Goal: Task Accomplishment & Management: Use online tool/utility

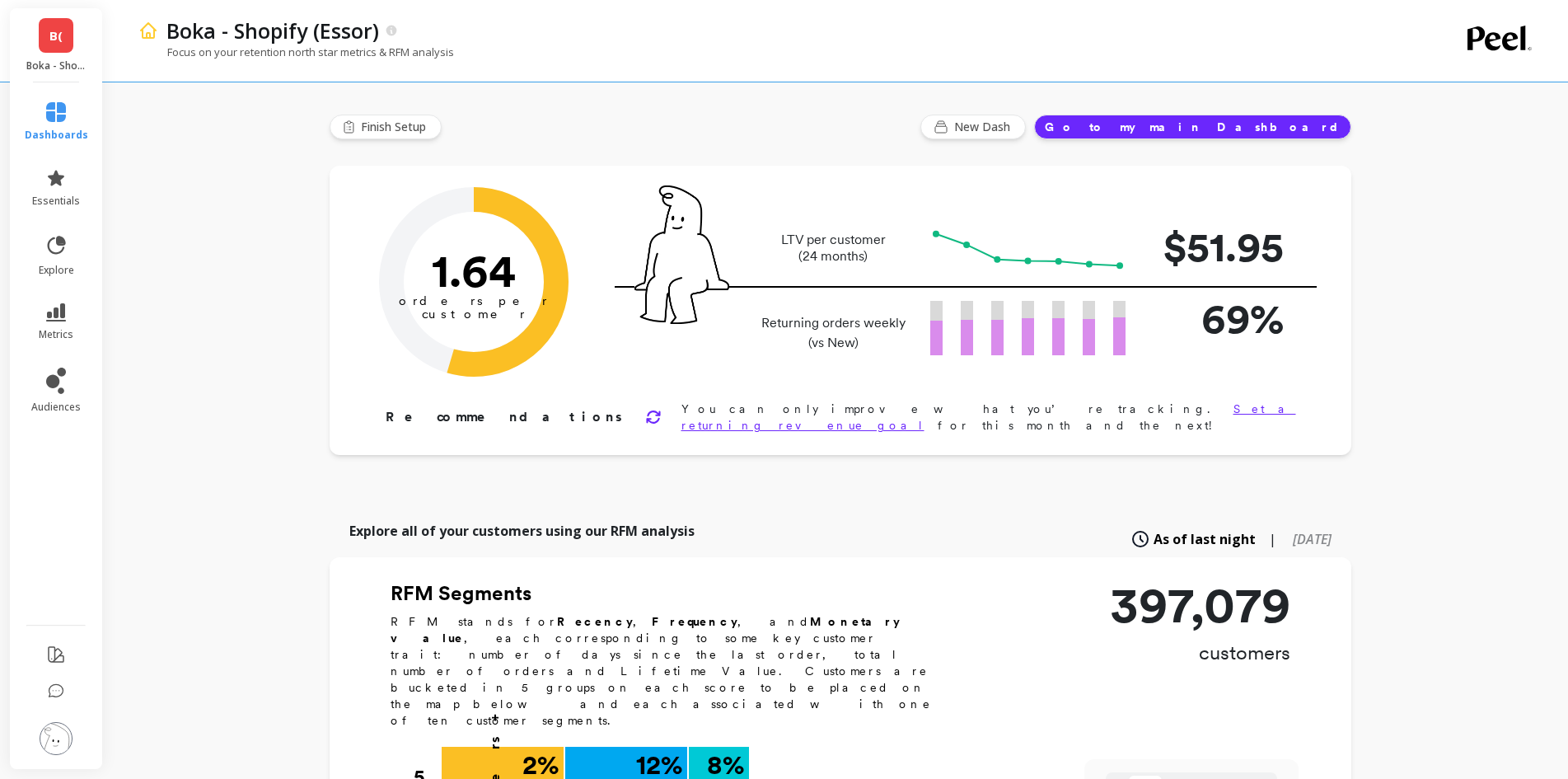
click at [49, 735] on img at bounding box center [56, 739] width 33 height 33
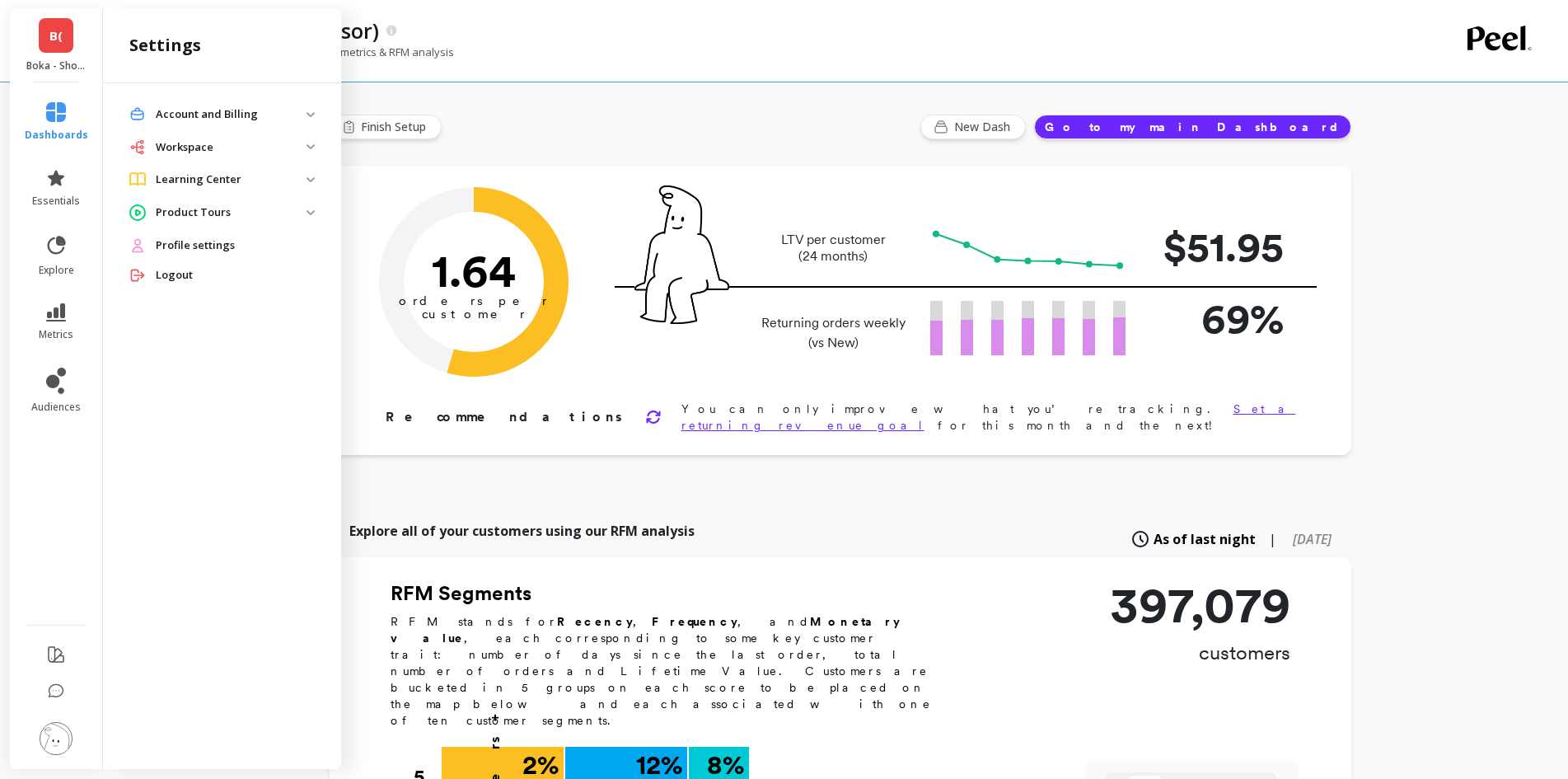
click at [307, 147] on img at bounding box center [311, 147] width 8 height 5
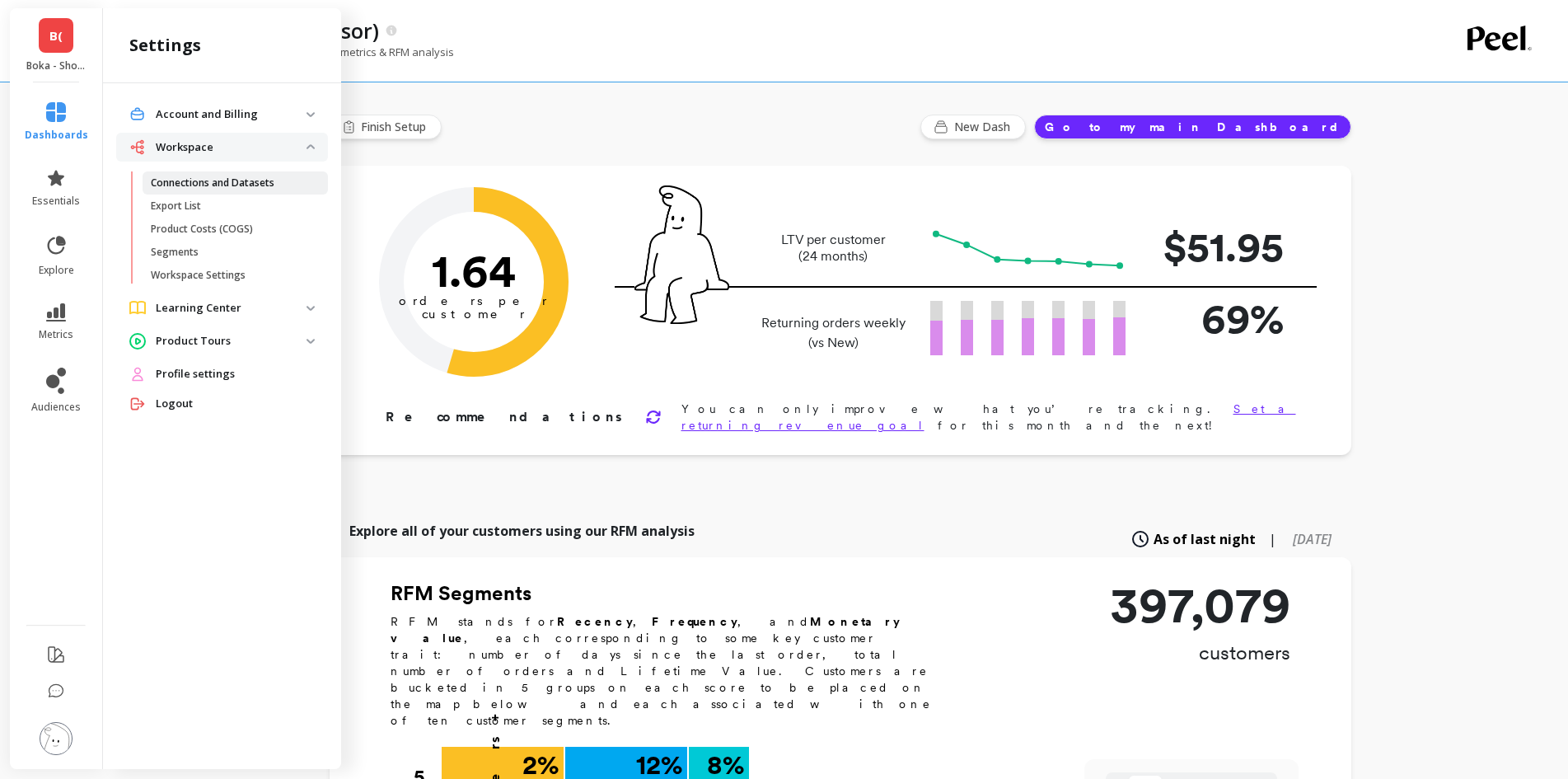
click at [245, 182] on p "Connections and Datasets" at bounding box center [213, 183] width 124 height 13
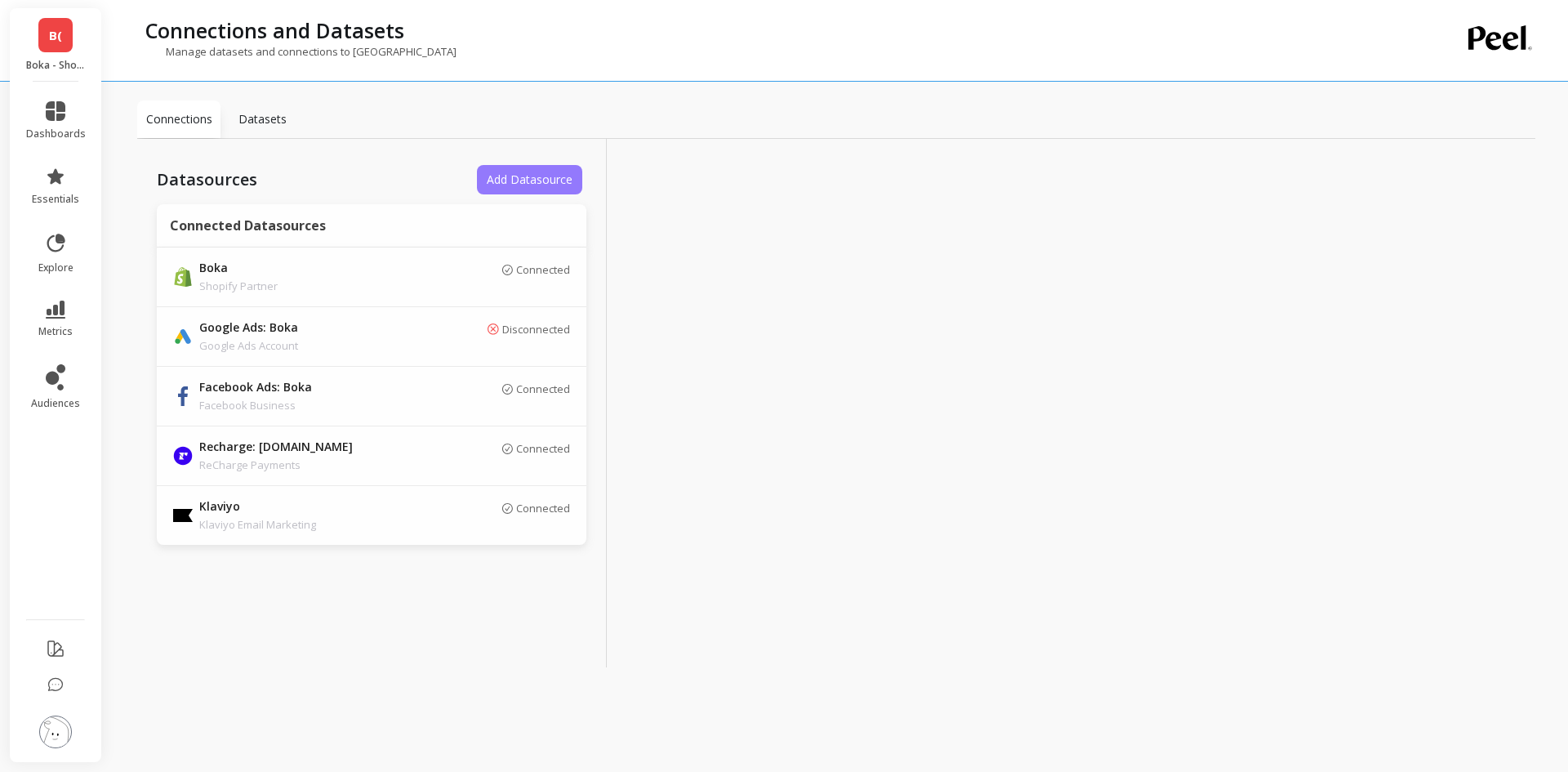
click at [556, 183] on span "Add Datasource" at bounding box center [529, 179] width 86 height 16
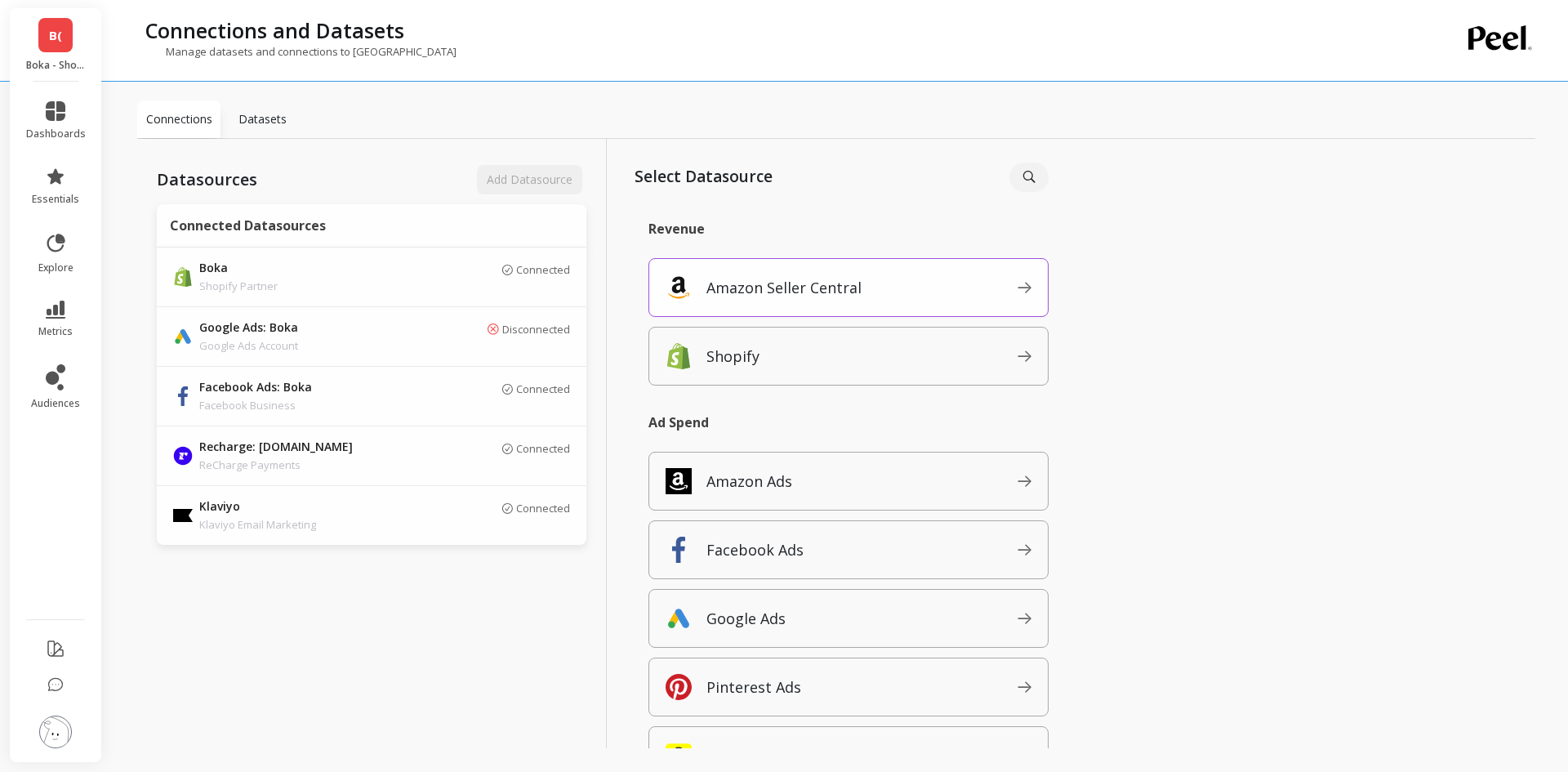
click at [1001, 281] on span "Amazon Seller Central" at bounding box center [862, 288] width 311 height 26
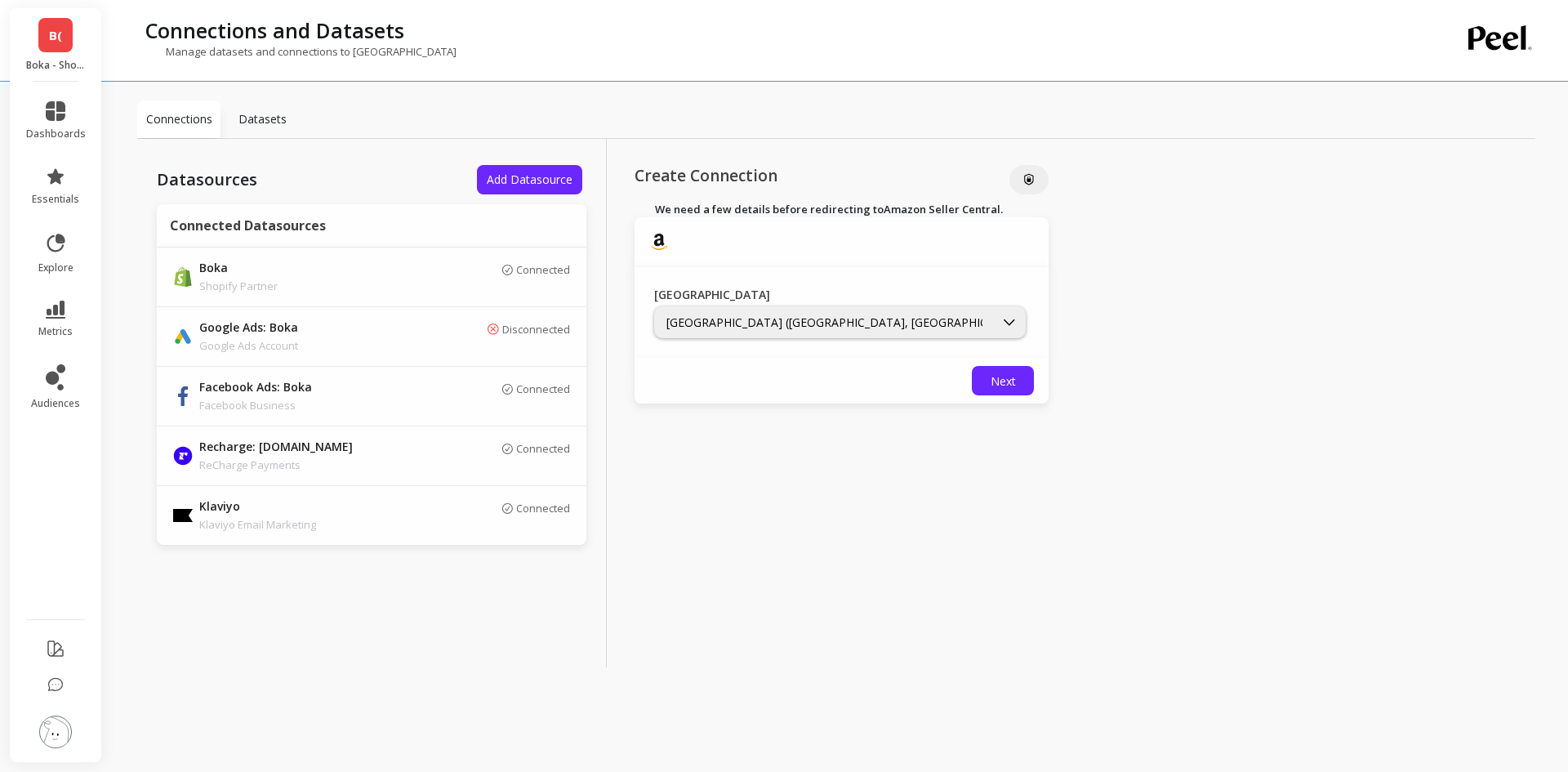
click at [910, 377] on div "Next" at bounding box center [841, 381] width 414 height 46
click at [1004, 375] on span "Next" at bounding box center [1003, 380] width 25 height 16
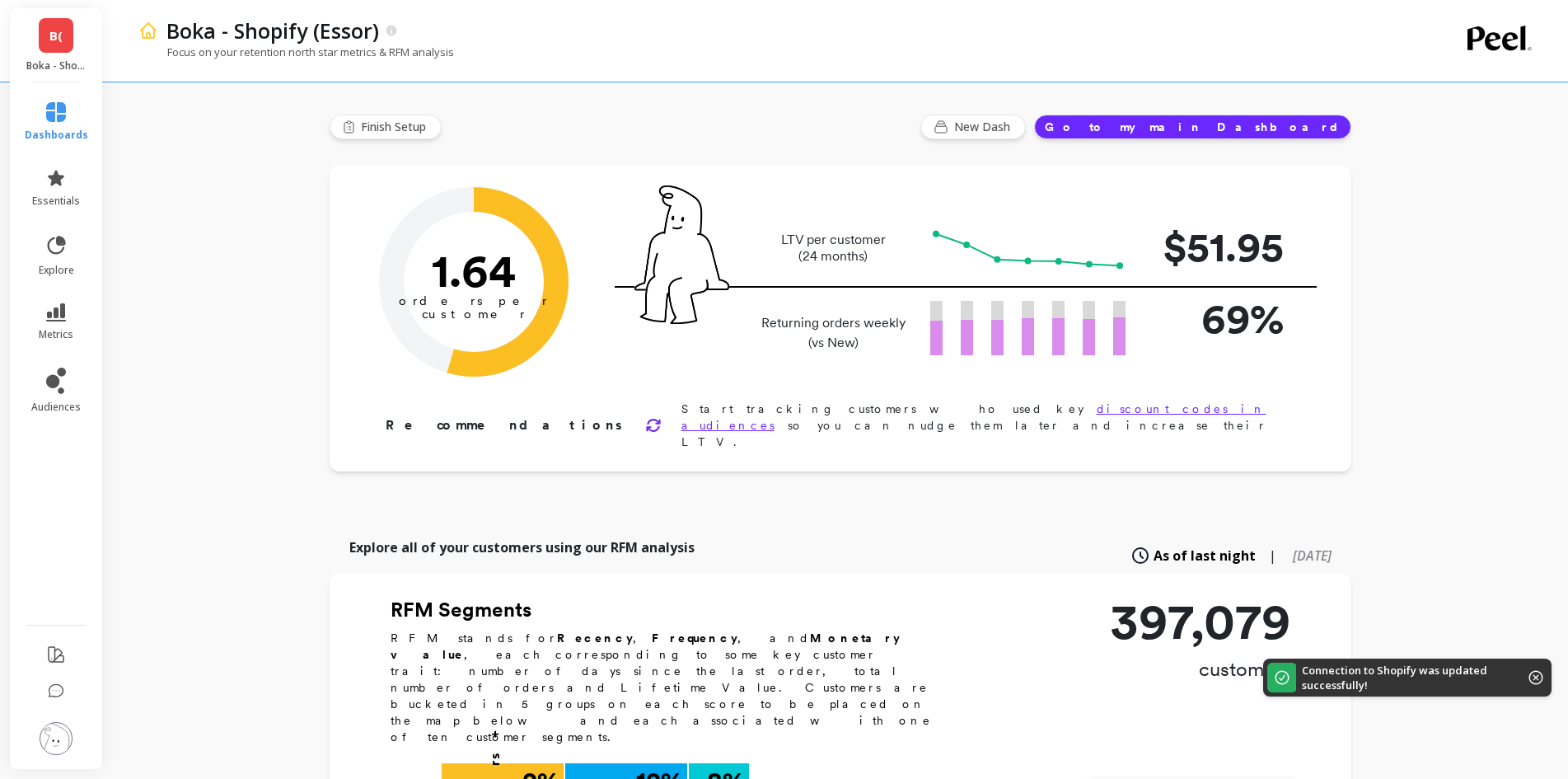
click at [56, 40] on span "B(" at bounding box center [56, 35] width 13 height 19
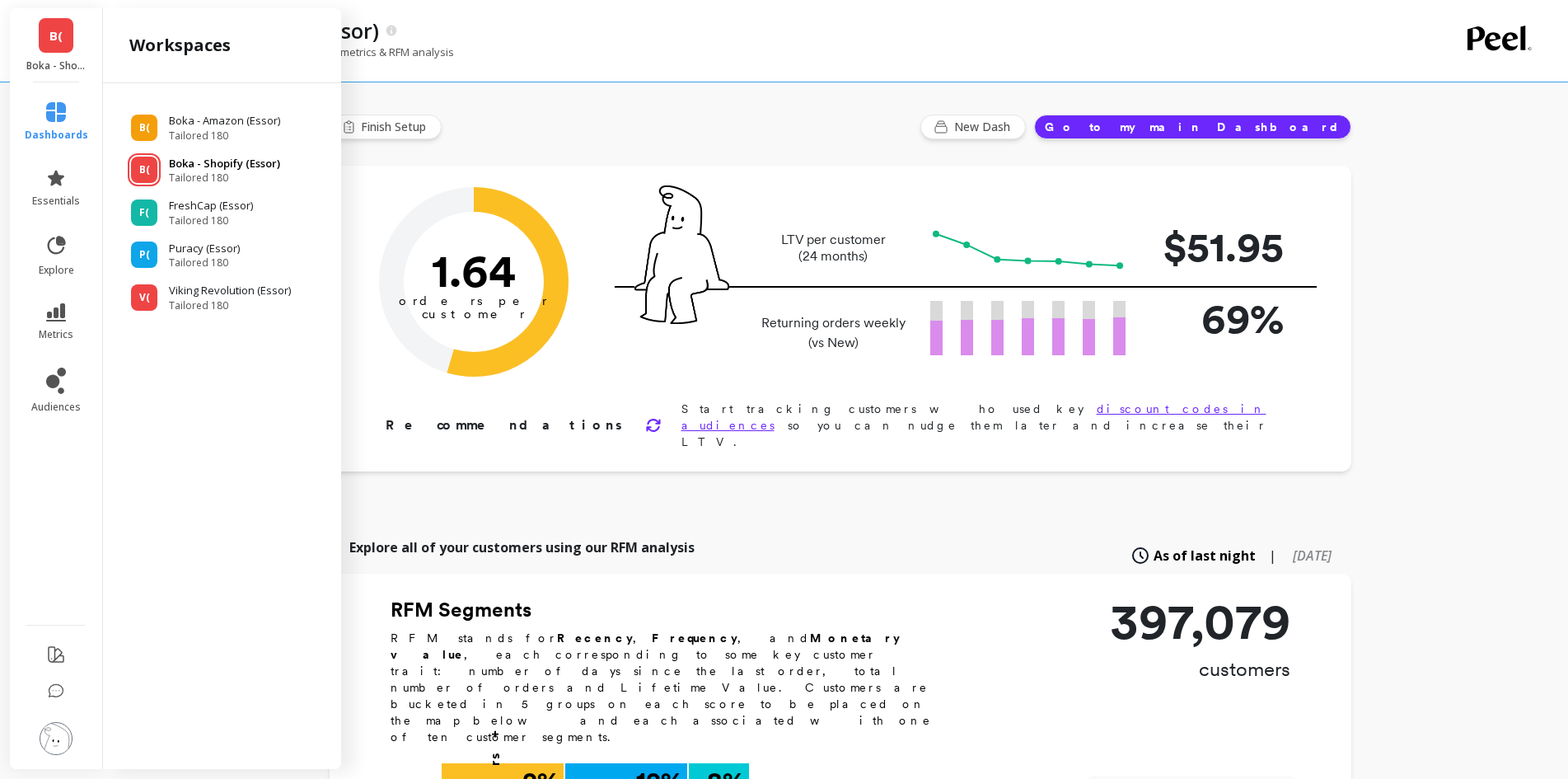
click at [194, 168] on p "Boka - Shopify (Essor)" at bounding box center [224, 164] width 111 height 17
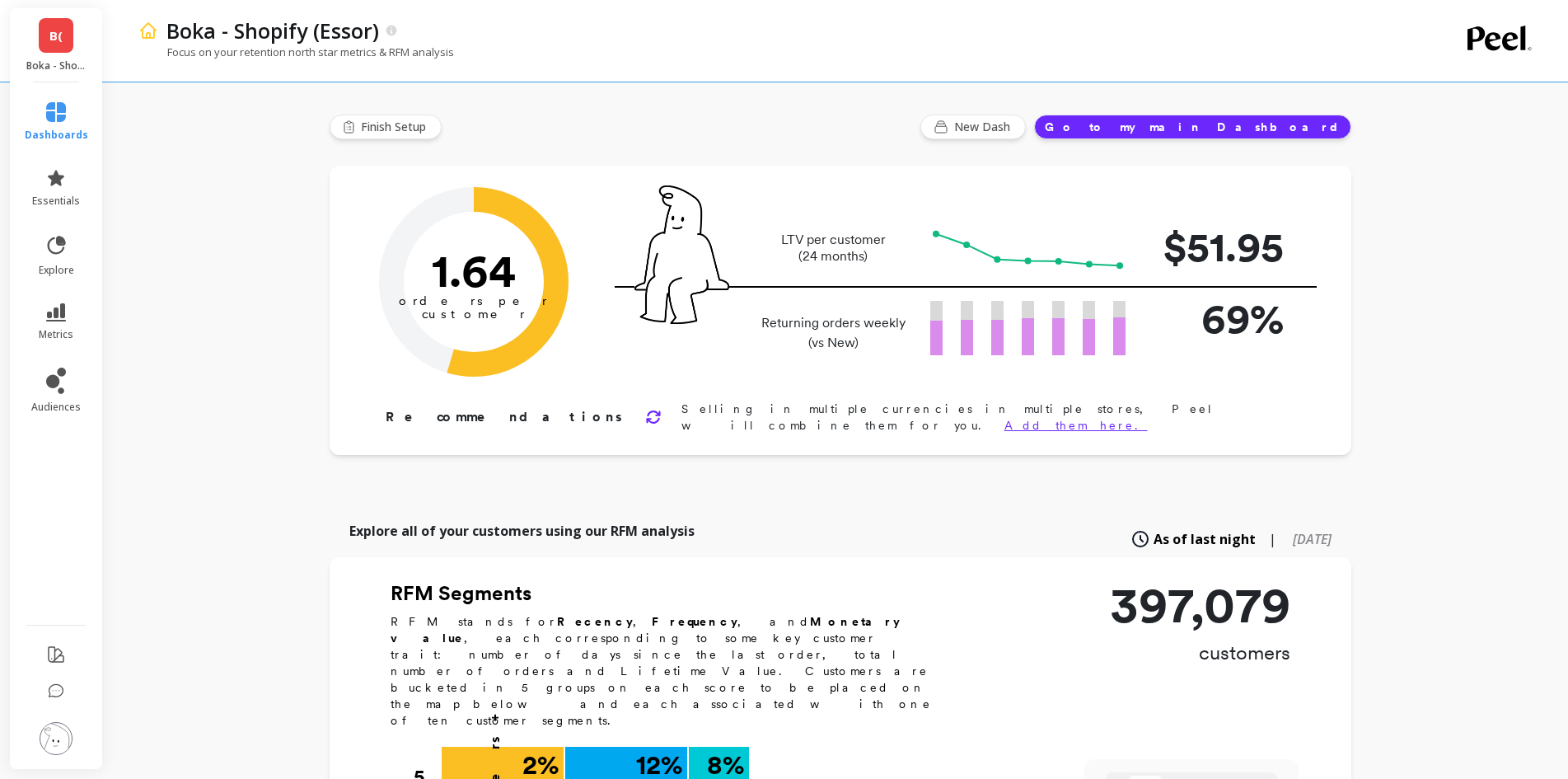
click at [54, 748] on img at bounding box center [56, 739] width 33 height 33
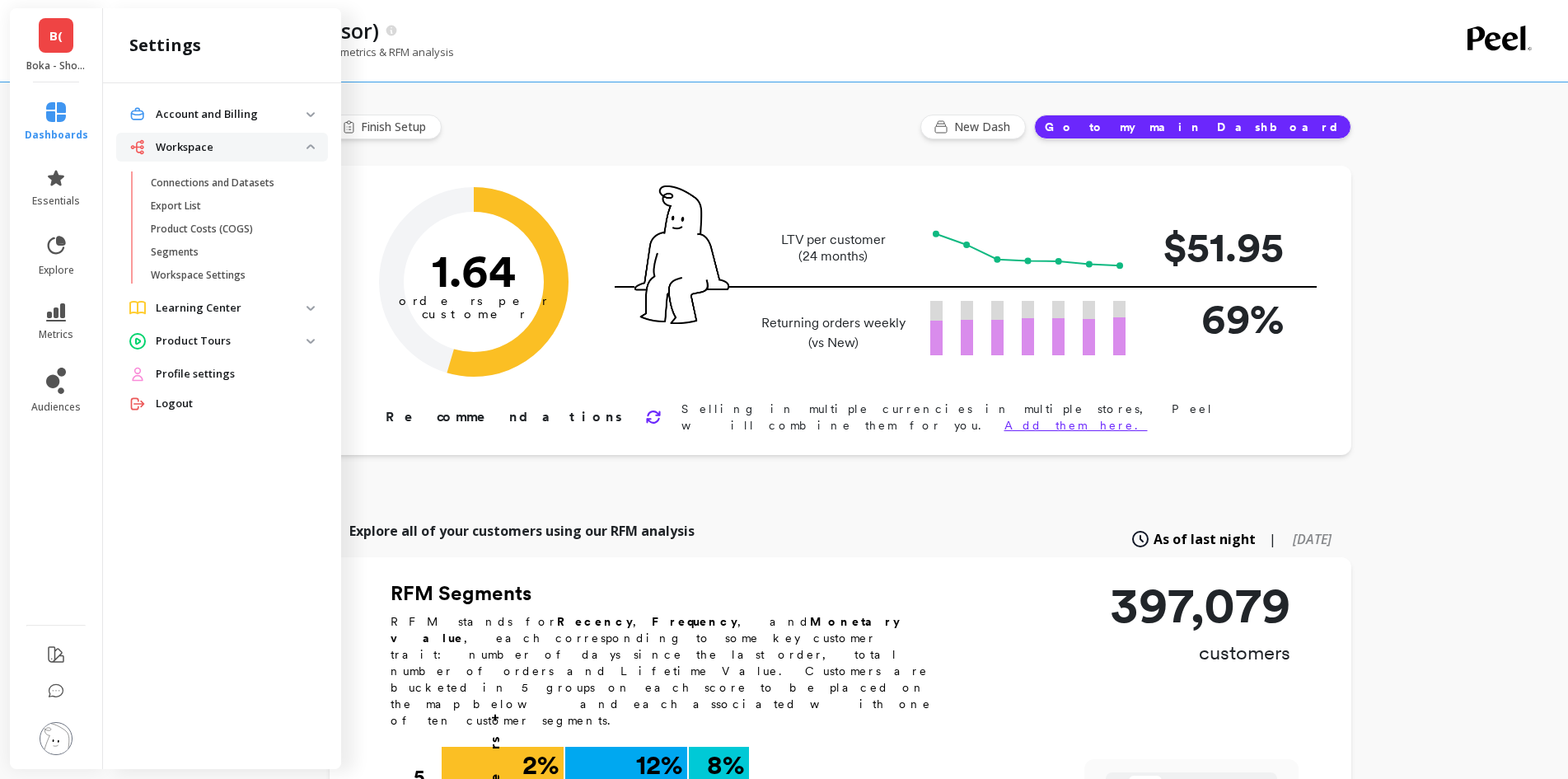
click at [213, 182] on p "Connections and Datasets" at bounding box center [213, 183] width 124 height 13
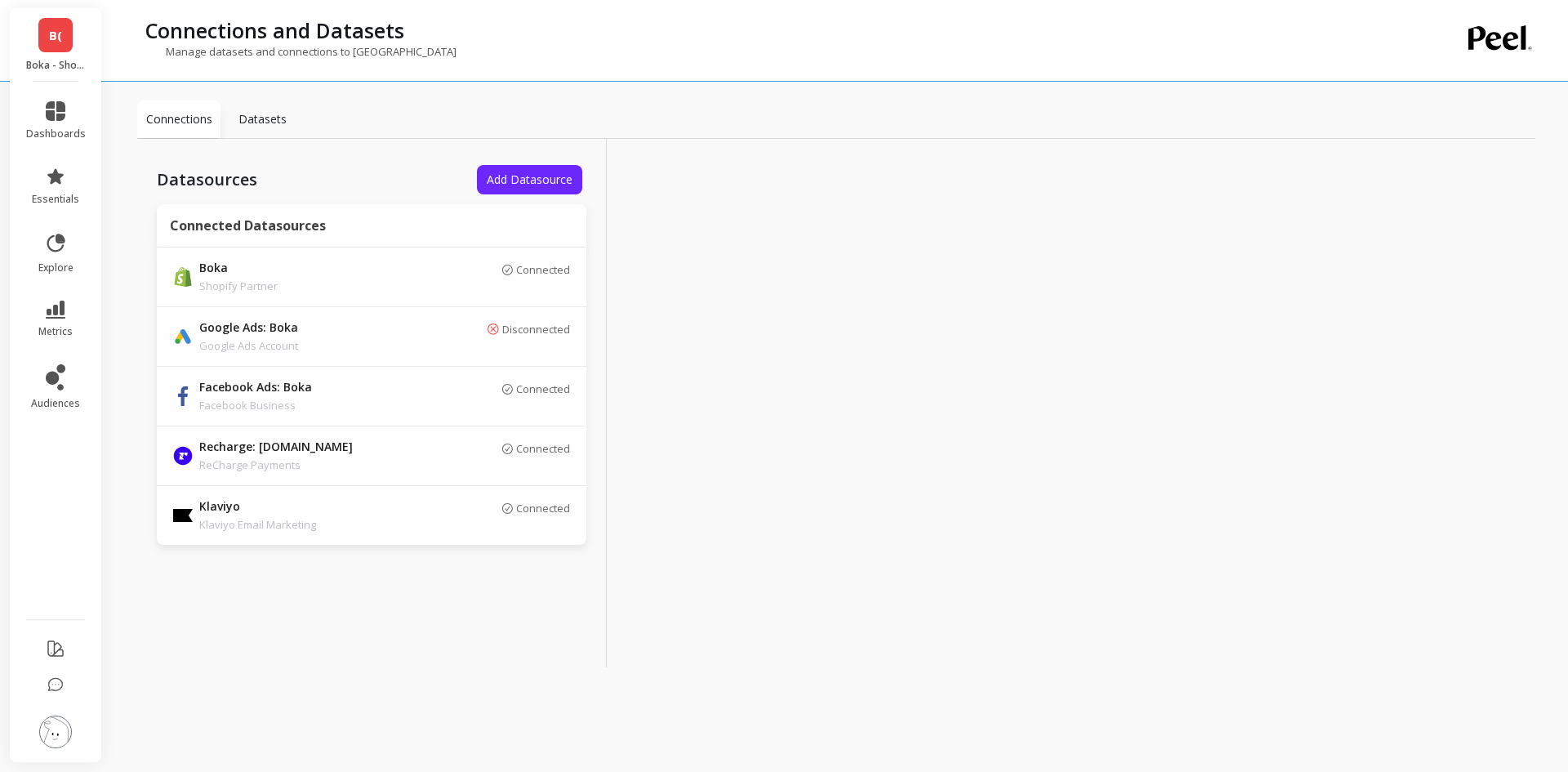
drag, startPoint x: 511, startPoint y: 175, endPoint x: 584, endPoint y: 179, distance: 73.1
click at [511, 175] on span "Add Datasource" at bounding box center [529, 179] width 86 height 16
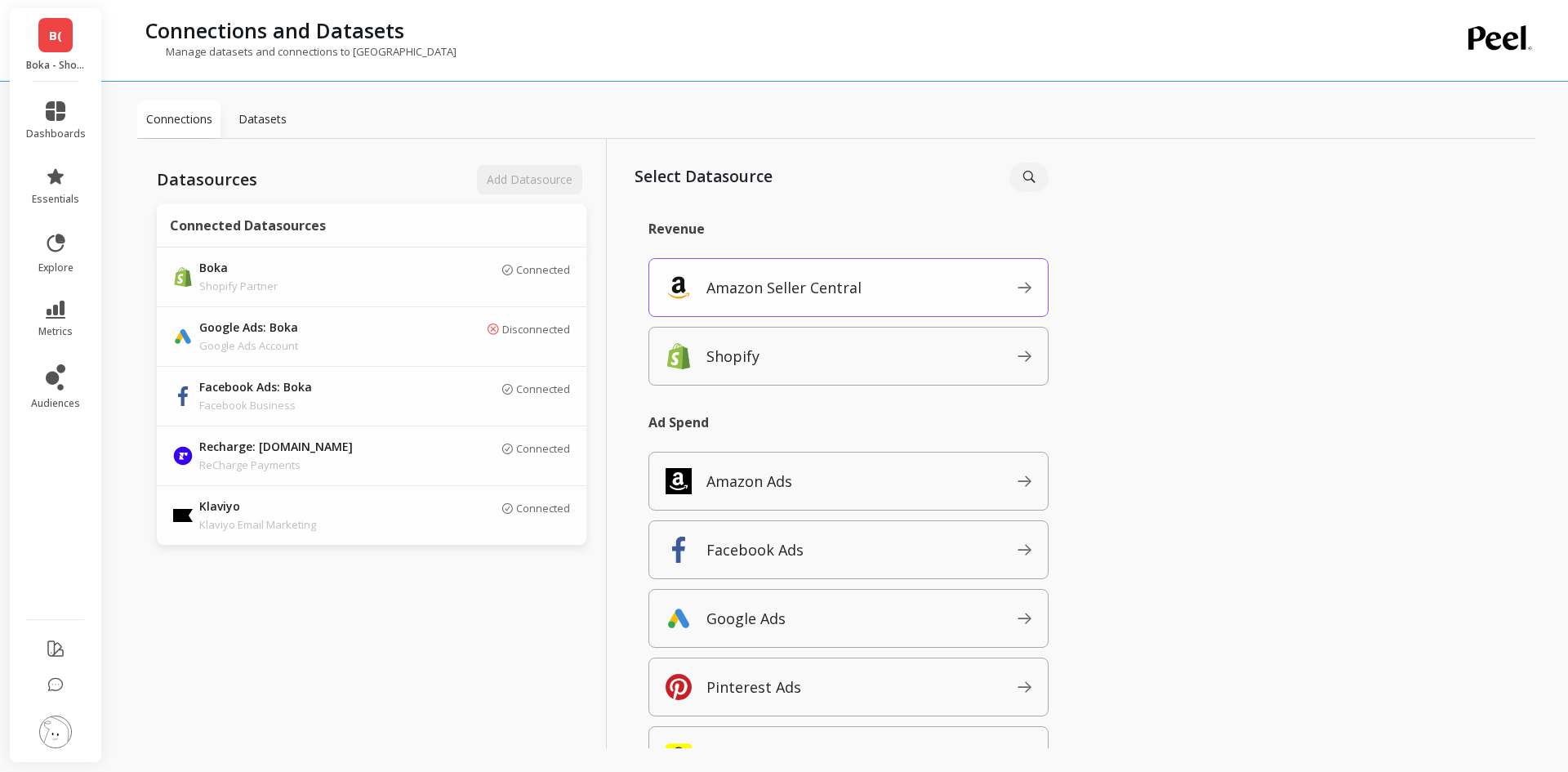
click at [918, 295] on span "Amazon Seller Central" at bounding box center [862, 288] width 311 height 26
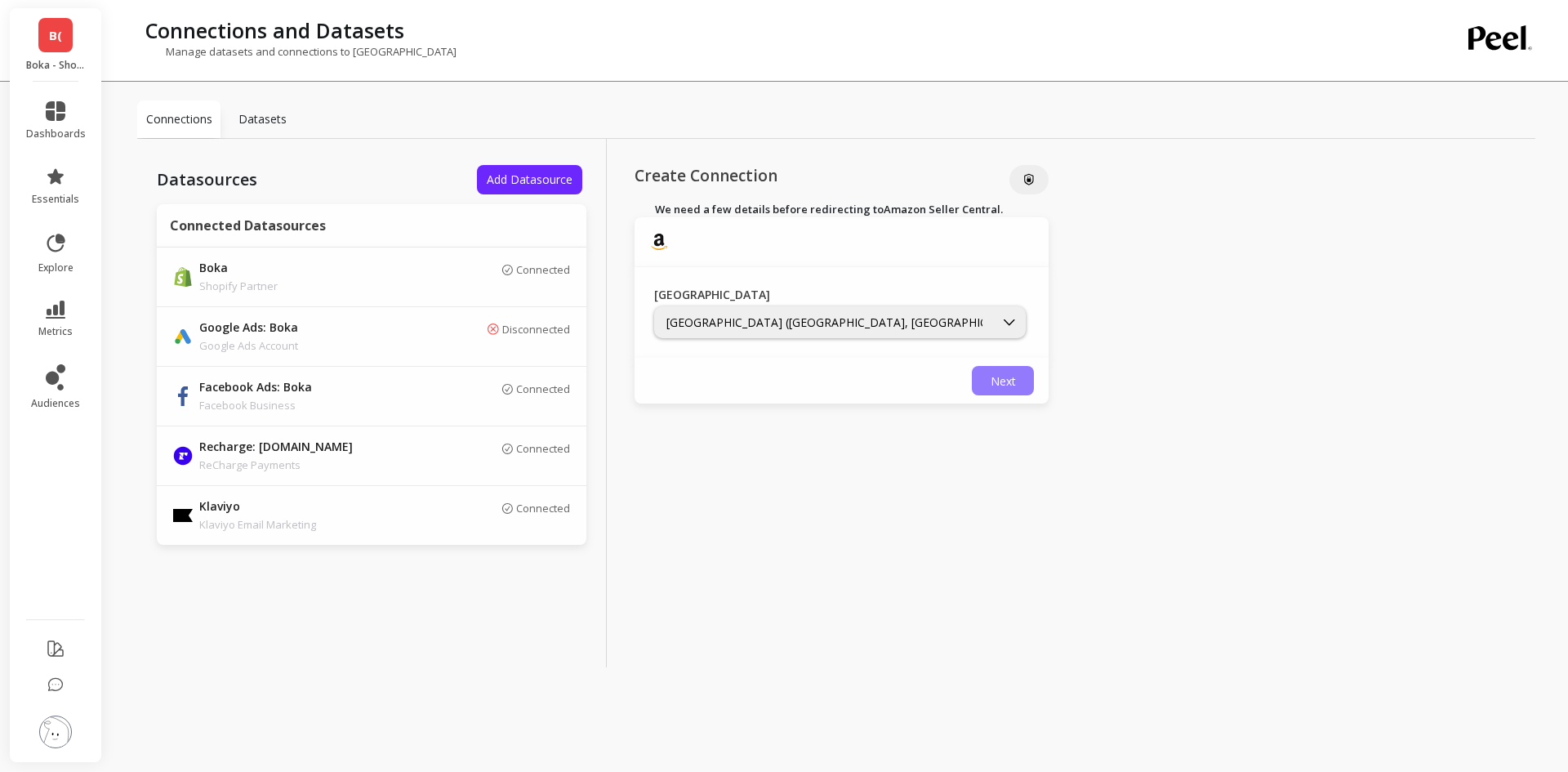
click at [995, 378] on span "Next" at bounding box center [1003, 380] width 25 height 16
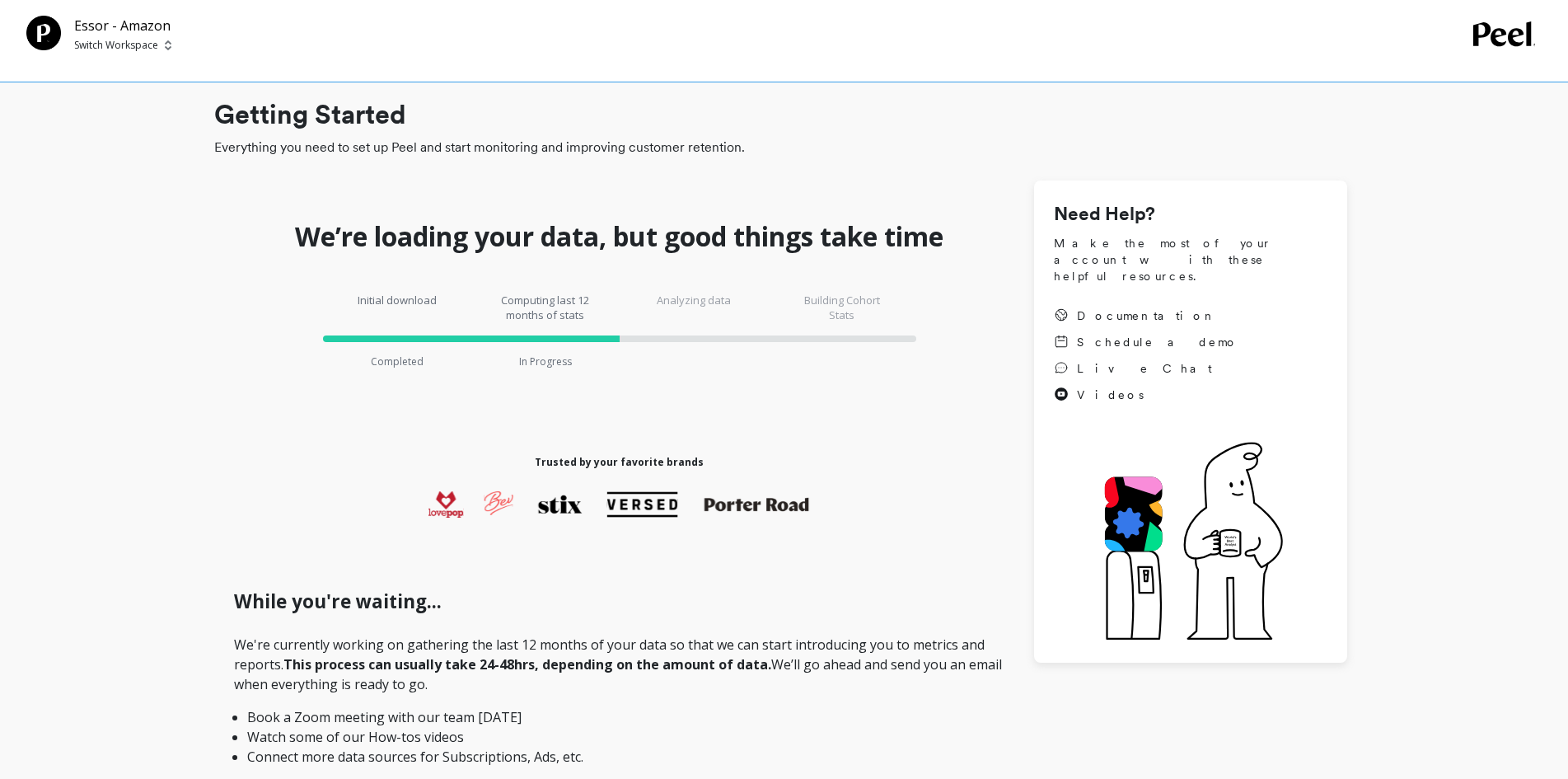
click at [165, 49] on img at bounding box center [168, 45] width 7 height 13
